Goal: Task Accomplishment & Management: Use online tool/utility

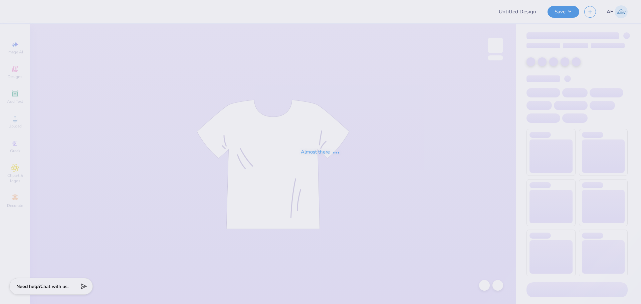
type input "GS PT"
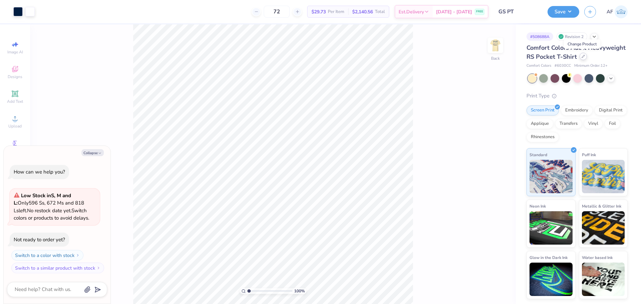
click at [580, 58] on div at bounding box center [583, 56] width 7 height 7
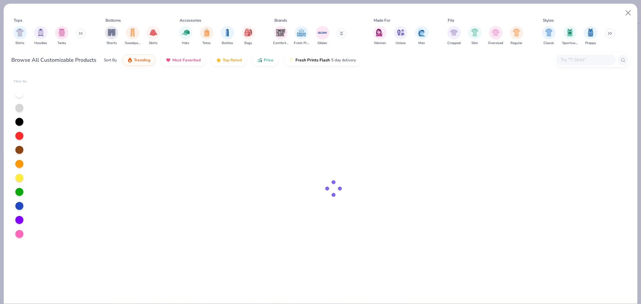
type textarea "x"
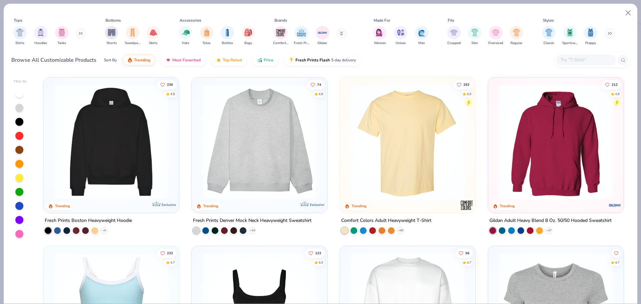
click at [583, 56] on div at bounding box center [586, 59] width 60 height 11
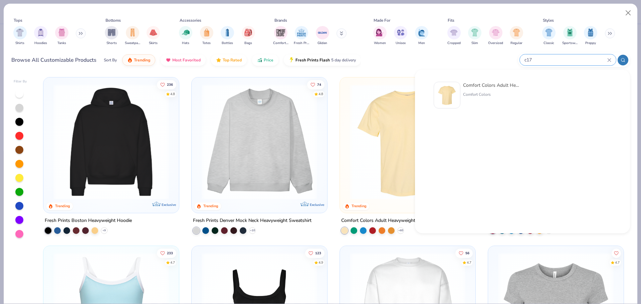
type input "c17"
click at [495, 93] on div "Comfort Colors" at bounding box center [491, 95] width 56 height 6
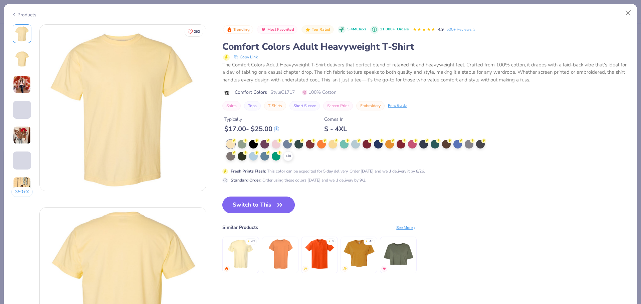
click at [243, 207] on button "Switch to This" at bounding box center [258, 205] width 72 height 17
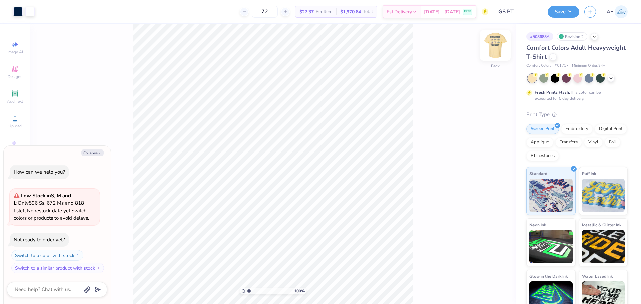
click at [493, 49] on img at bounding box center [495, 45] width 27 height 27
click at [496, 47] on img at bounding box center [495, 45] width 27 height 27
click at [490, 50] on img at bounding box center [495, 45] width 27 height 27
click at [100, 236] on body "Art colors 72 $27.37 Per Item $1,970.64 Total Est. Delivery [DATE] - [DATE] FRE…" at bounding box center [320, 152] width 641 height 304
click at [17, 120] on icon at bounding box center [15, 118] width 5 height 5
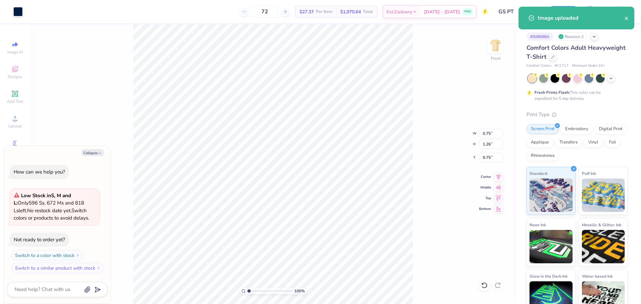
type textarea "x"
type input "0.75"
type input "1.26"
type input "9.75"
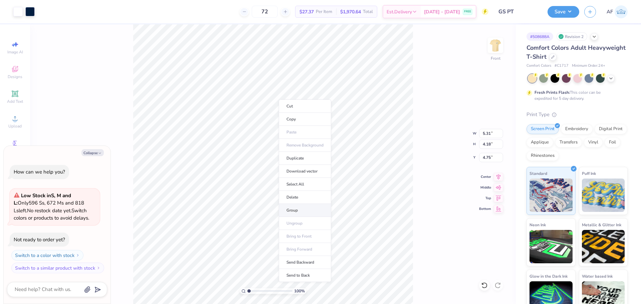
click at [294, 208] on li "Group" at bounding box center [305, 210] width 52 height 13
click at [271, 233] on li "Group" at bounding box center [281, 230] width 52 height 13
type textarea "x"
click at [487, 136] on input "13.36" at bounding box center [491, 133] width 24 height 9
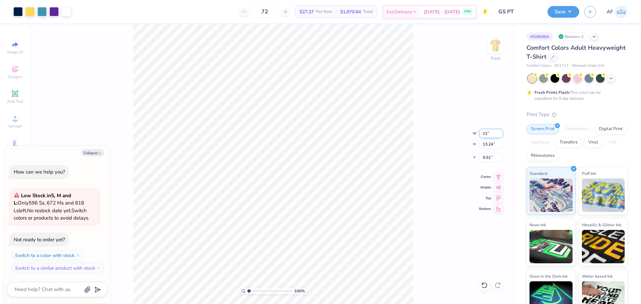
type input "12"
type textarea "x"
type input "12.00"
type input "11.89"
click at [490, 158] on input "10.18" at bounding box center [491, 157] width 24 height 9
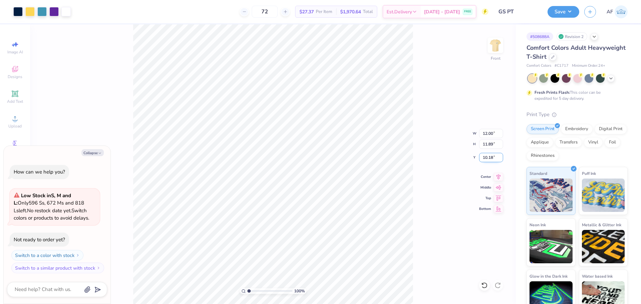
click at [490, 158] on input "10.18" at bounding box center [491, 157] width 24 height 9
type input "3"
type textarea "x"
type input "3.00"
click at [500, 51] on img at bounding box center [495, 45] width 27 height 27
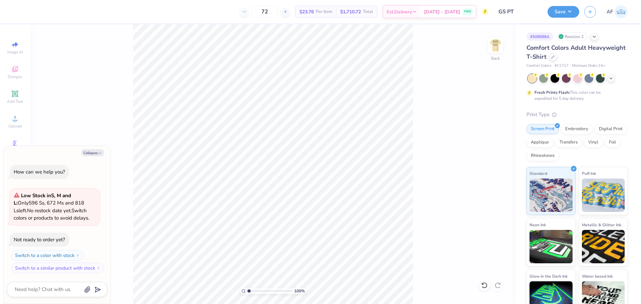
type textarea "x"
click at [487, 135] on input "5.23" at bounding box center [491, 133] width 24 height 9
type input "3.5"
type textarea "x"
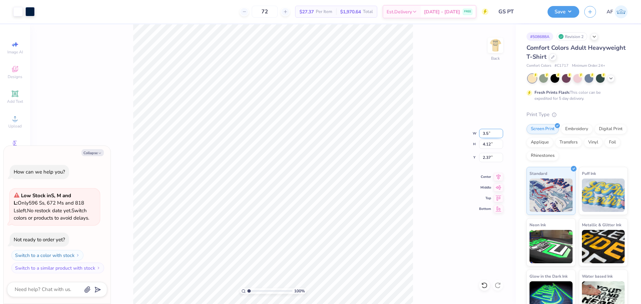
type input "3.50"
type input "2.76"
click at [488, 158] on input "3.05" at bounding box center [491, 157] width 24 height 9
type input "3"
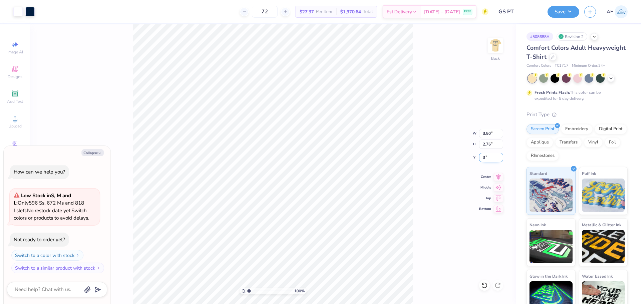
type textarea "x"
type input "3.00"
click at [496, 45] on img at bounding box center [495, 45] width 27 height 27
click at [499, 45] on img at bounding box center [495, 45] width 27 height 27
click at [574, 13] on button "Save" at bounding box center [564, 11] width 32 height 12
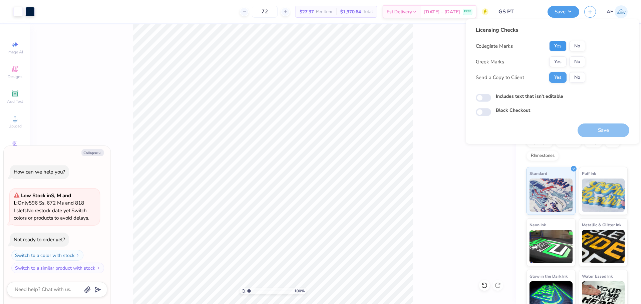
click at [557, 43] on button "Yes" at bounding box center [557, 46] width 17 height 11
click at [574, 61] on button "No" at bounding box center [577, 61] width 16 height 11
click at [604, 131] on button "Save" at bounding box center [604, 131] width 52 height 14
type textarea "x"
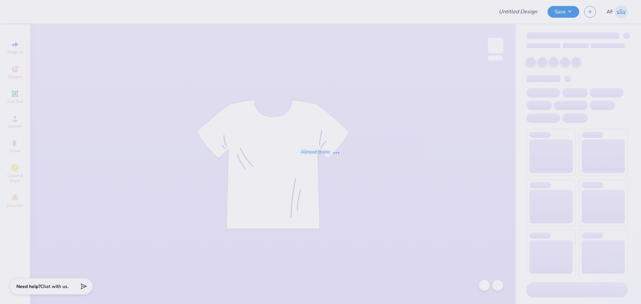
type input "GS PT"
